Goal: Task Accomplishment & Management: Complete application form

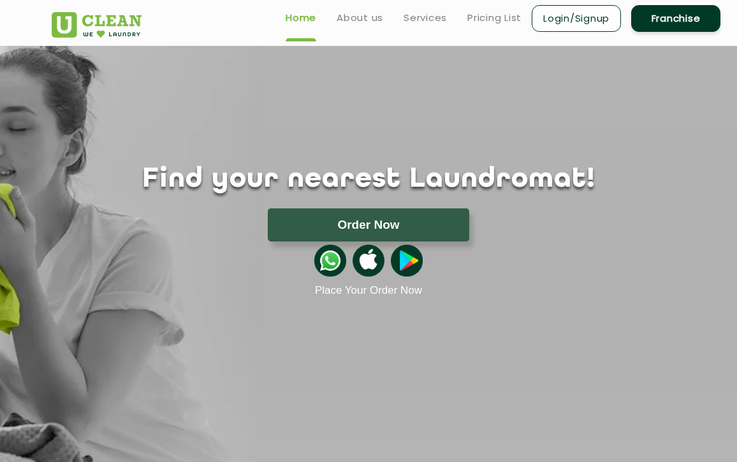
click at [672, 25] on link "Franchise" at bounding box center [675, 18] width 89 height 27
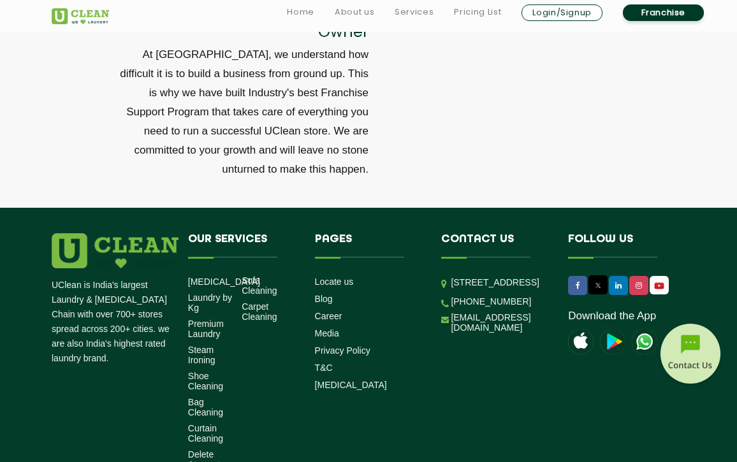
scroll to position [4351, 0]
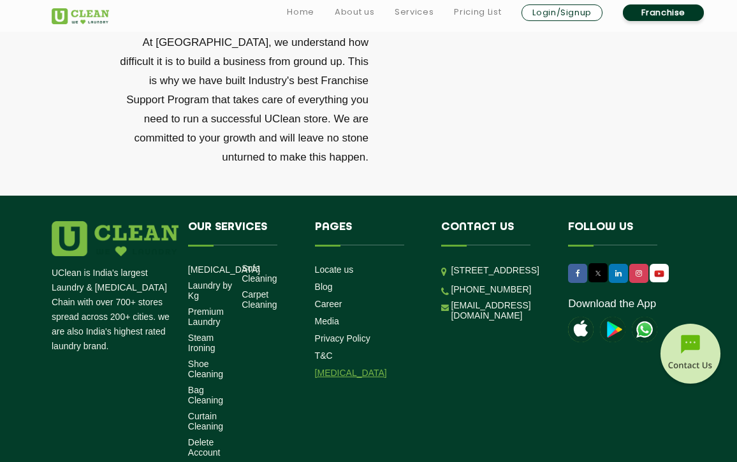
click at [330, 370] on link "[MEDICAL_DATA]" at bounding box center [351, 373] width 72 height 10
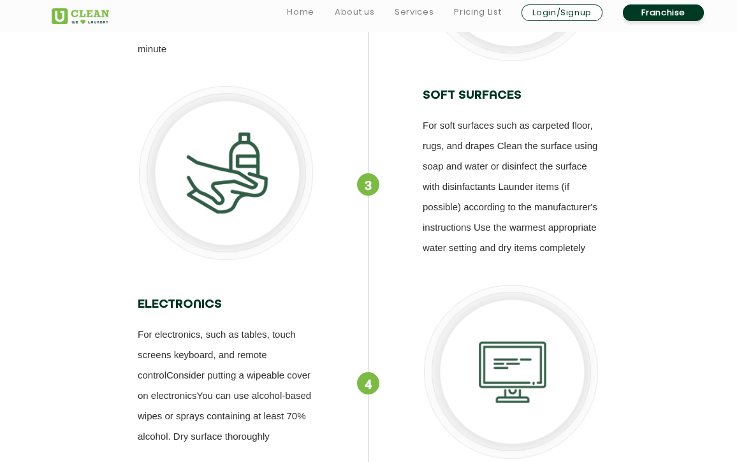
scroll to position [2449, 0]
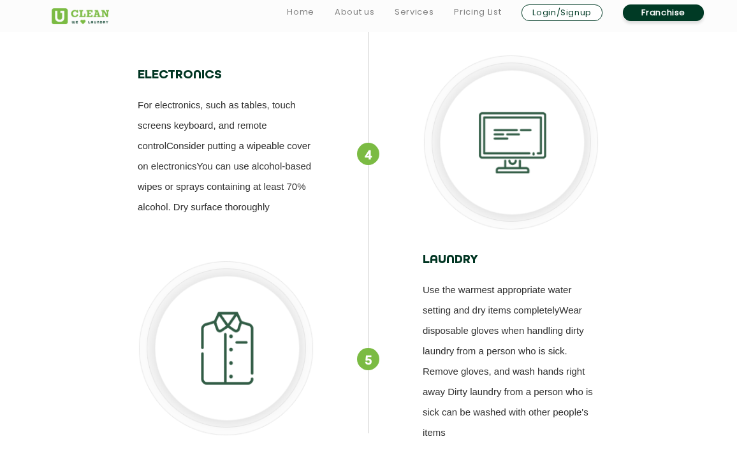
scroll to position [4351, 0]
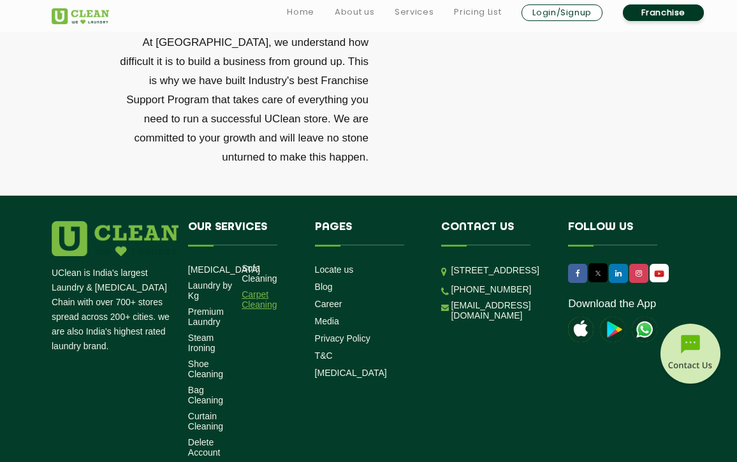
click at [261, 306] on link "Carpet Cleaning" at bounding box center [264, 299] width 44 height 20
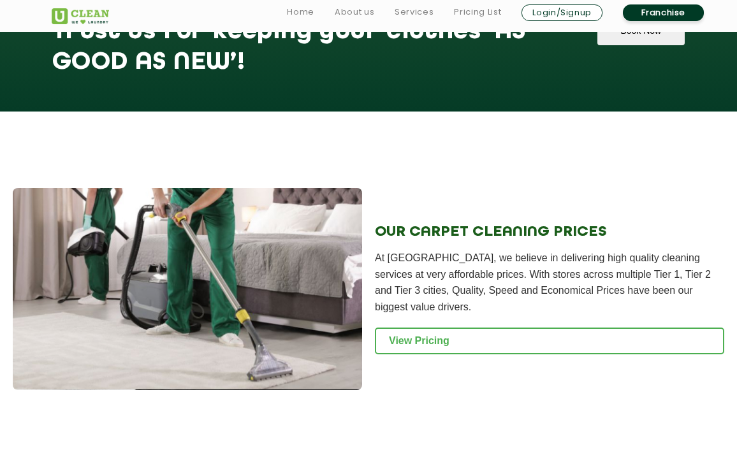
scroll to position [1256, 0]
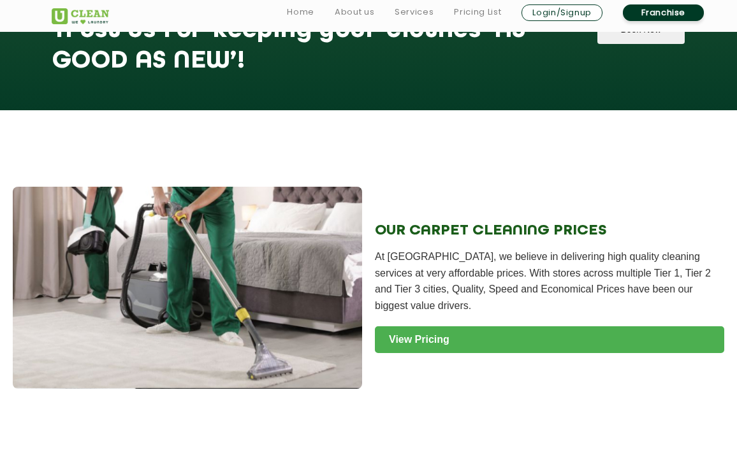
click at [443, 326] on link "View Pricing" at bounding box center [549, 339] width 349 height 27
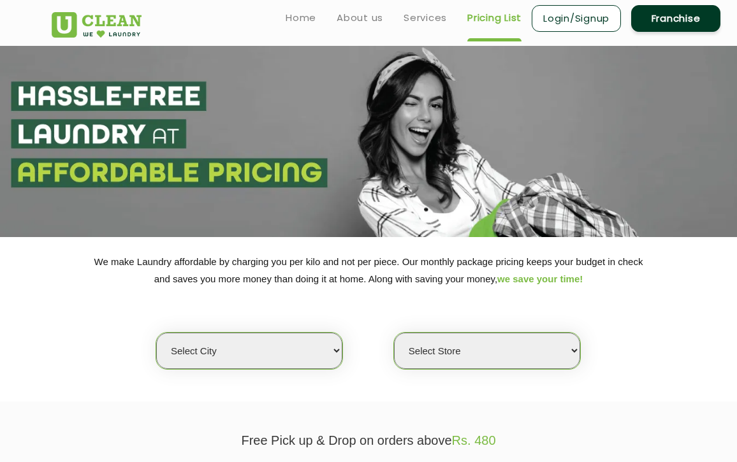
select select "16"
select select "0"
select select "149"
select select "0"
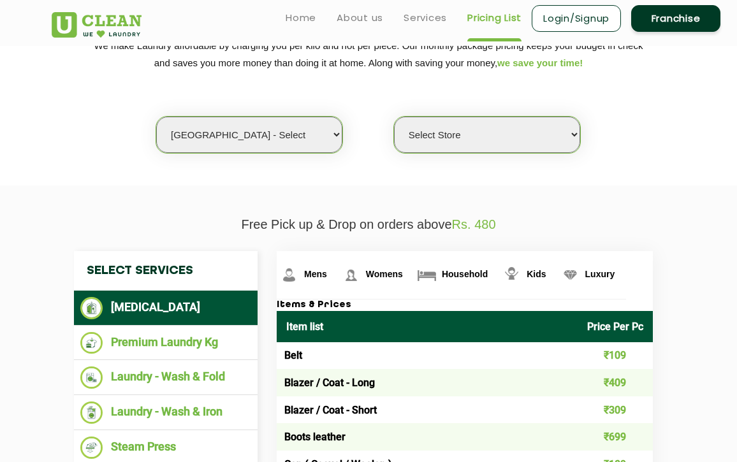
scroll to position [215, 0]
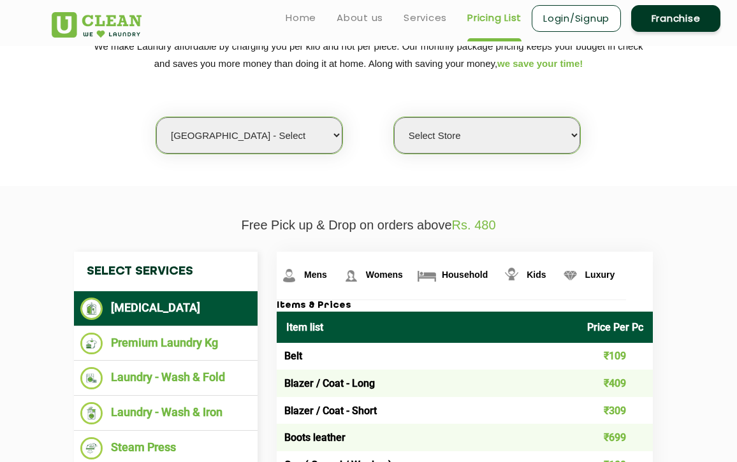
select select "169"
select select "558"
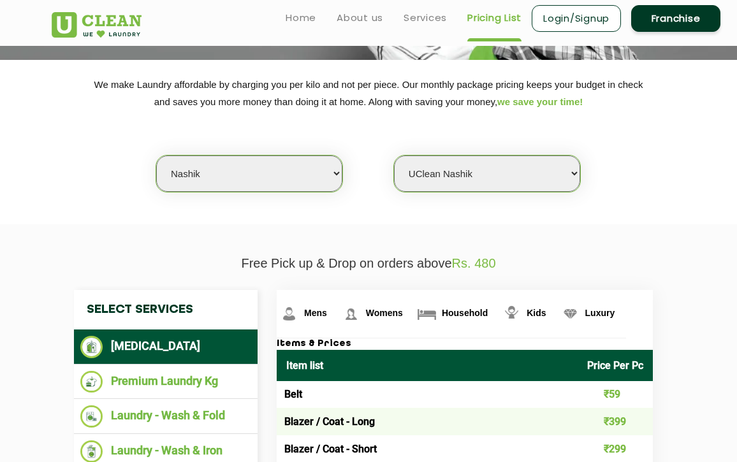
scroll to position [158, 0]
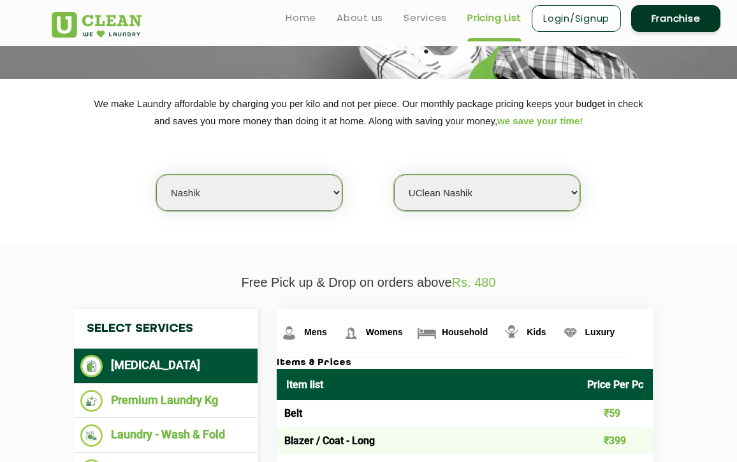
select select "42"
select select "0"
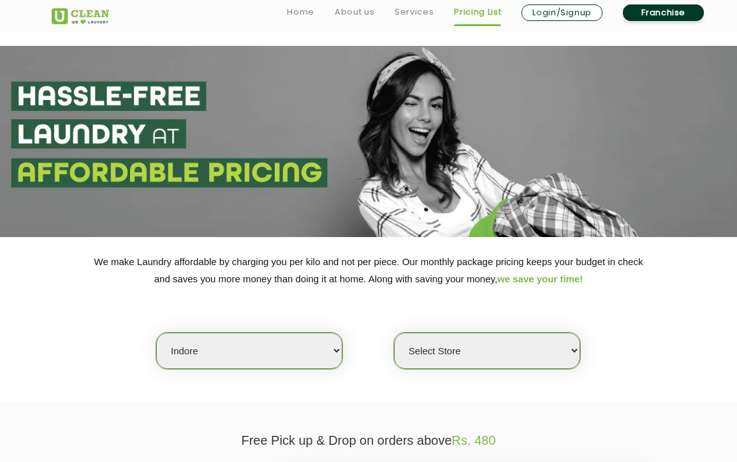
scroll to position [0, 0]
click at [684, 11] on link "Franchise" at bounding box center [663, 12] width 81 height 17
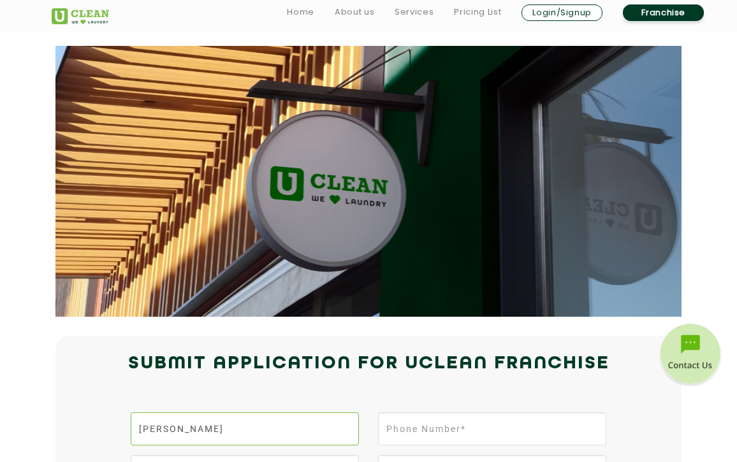
type input "Tej Shah"
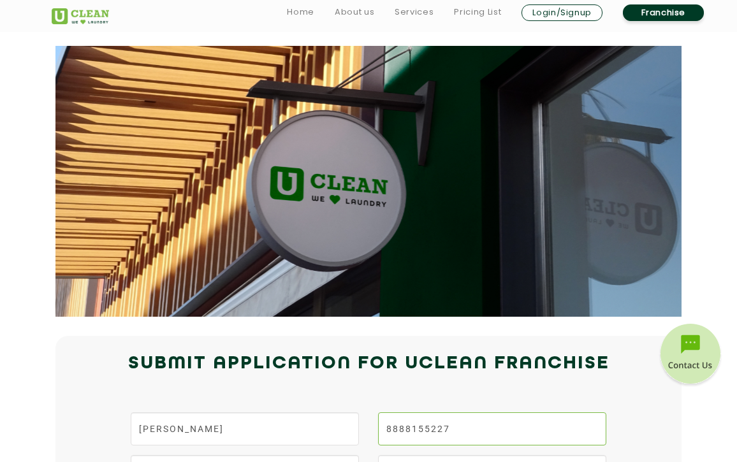
type input "8888155227"
click at [318, 395] on div "Submit Application for UCLEAN FRANCHISE" at bounding box center [368, 377] width 653 height 57
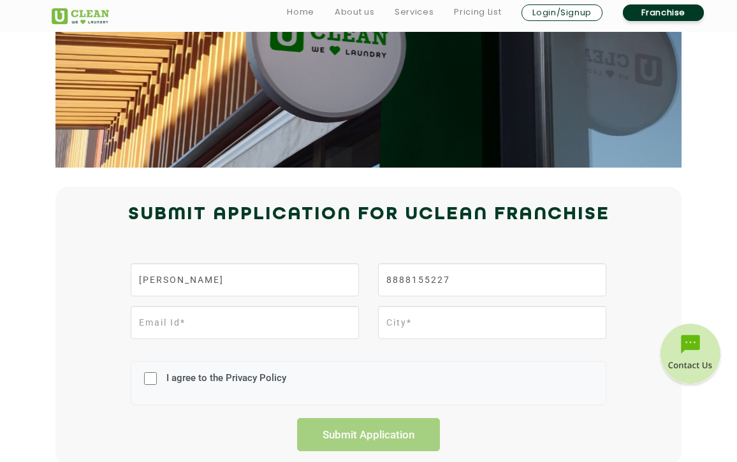
scroll to position [151, 0]
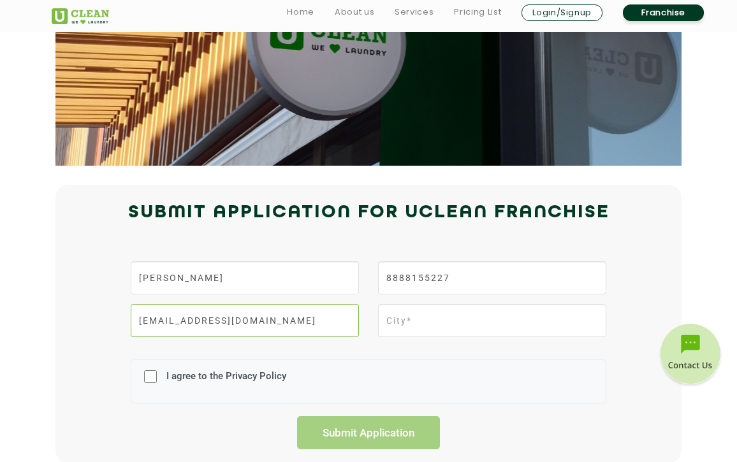
type input "tejshah729@gmail.com"
type input "Jalgaon"
click at [145, 378] on input "I agree to the Privacy Policy" at bounding box center [150, 376] width 13 height 33
checkbox input "true"
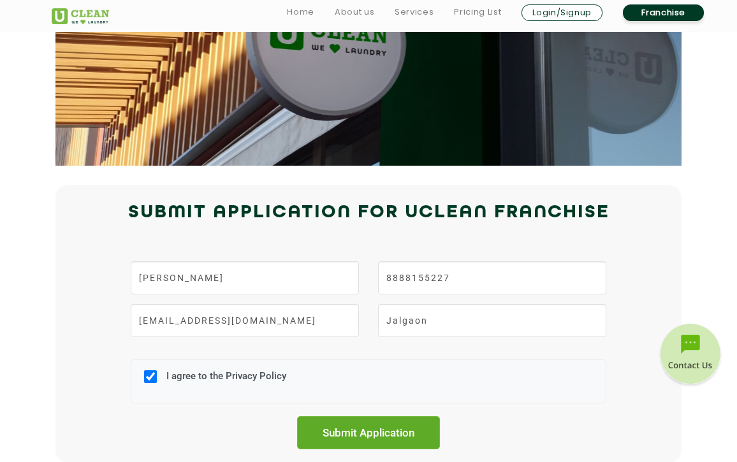
click at [381, 444] on input "Submit Application" at bounding box center [368, 432] width 143 height 33
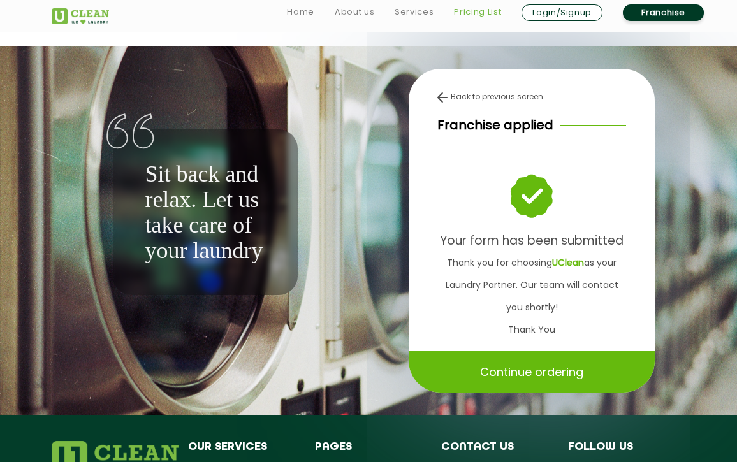
click at [474, 16] on link "Pricing List" at bounding box center [477, 11] width 47 height 15
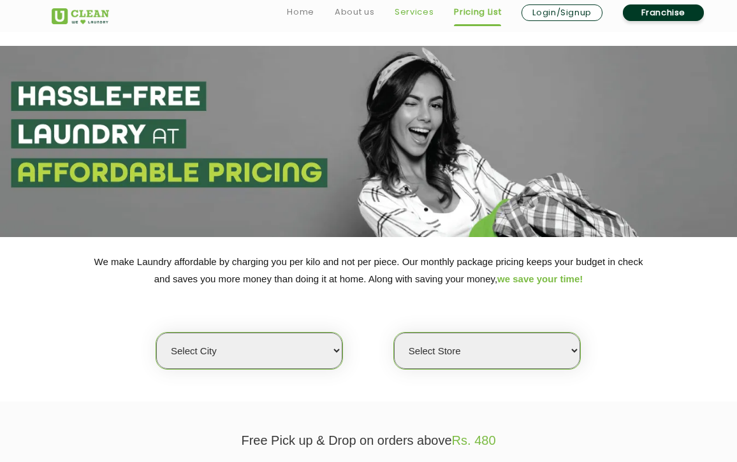
click at [400, 15] on link "Services" at bounding box center [414, 11] width 39 height 15
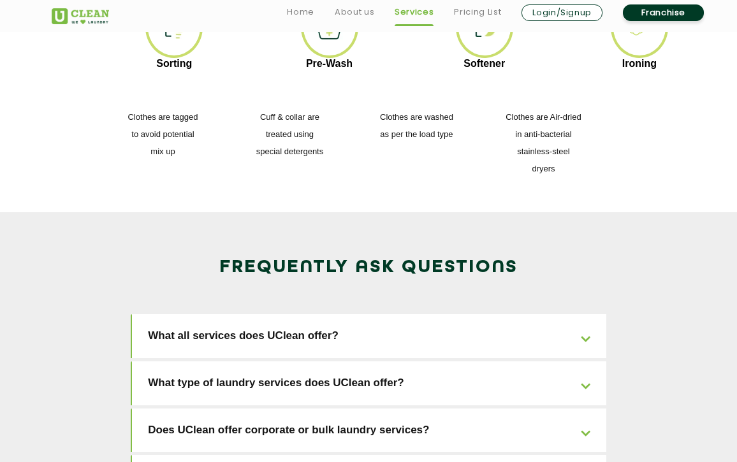
scroll to position [1950, 0]
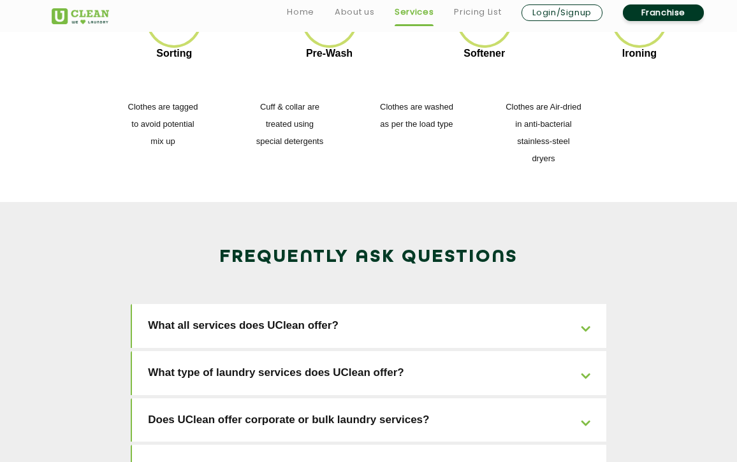
click at [219, 304] on link "What all services does UClean offer?" at bounding box center [369, 326] width 474 height 44
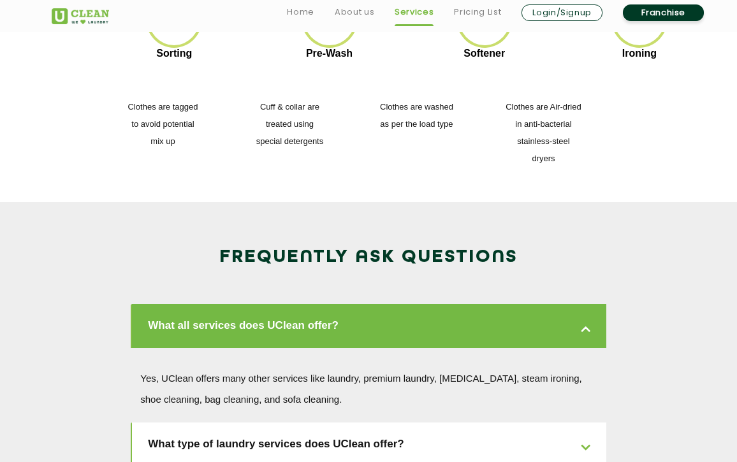
click at [219, 304] on link "What all services does UClean offer?" at bounding box center [369, 326] width 474 height 44
click at [450, 304] on link "What all services does UClean offer?" at bounding box center [369, 326] width 474 height 44
click at [574, 304] on link "What all services does UClean offer?" at bounding box center [369, 326] width 474 height 44
